Goal: Navigation & Orientation: Go to known website

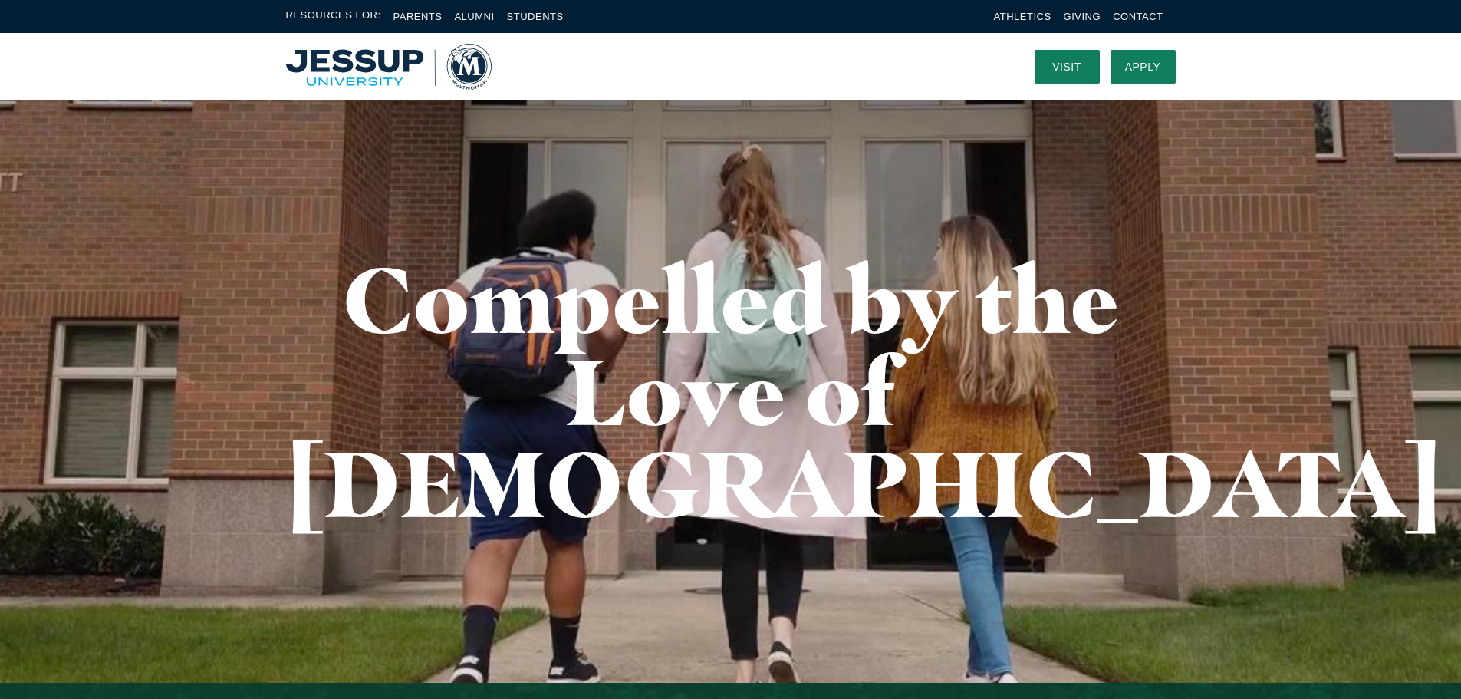
click at [404, 52] on img "Home" at bounding box center [389, 67] width 206 height 46
click at [472, 76] on img "Home" at bounding box center [389, 67] width 206 height 46
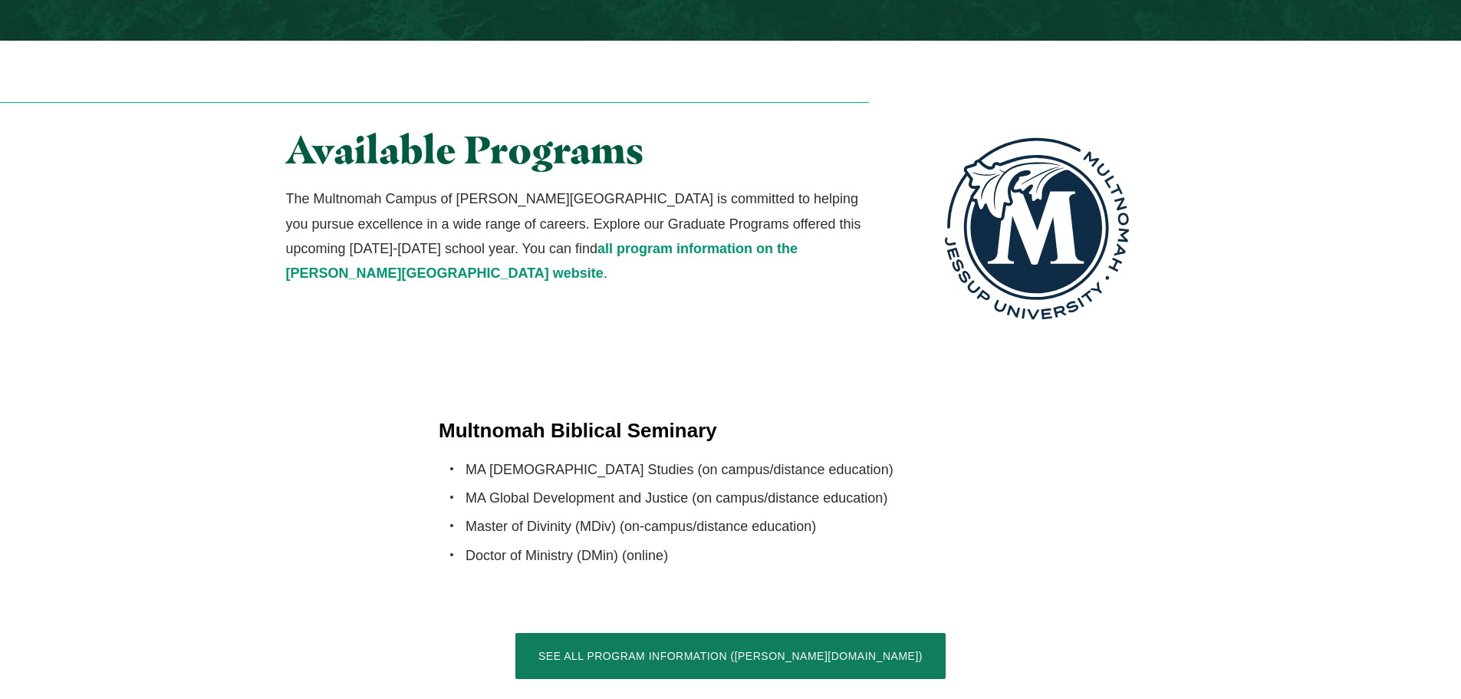
scroll to position [2761, 0]
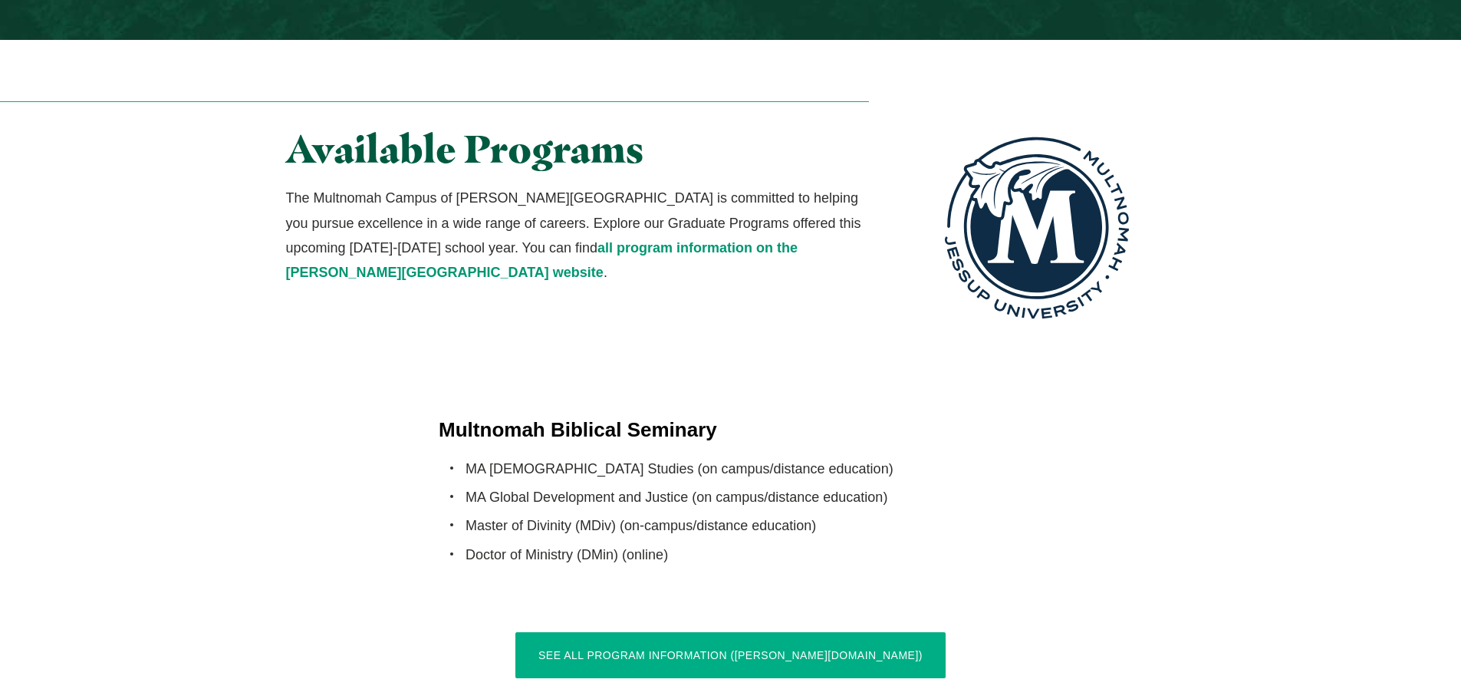
click at [783, 632] on link "See All Program Information ([PERSON_NAME][DOMAIN_NAME])" at bounding box center [730, 655] width 430 height 46
